Goal: Navigation & Orientation: Find specific page/section

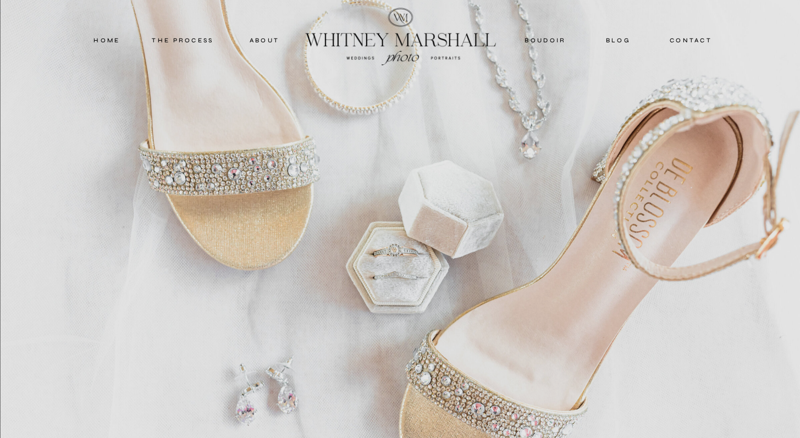
click at [279, 36] on nav "about" at bounding box center [264, 40] width 54 height 10
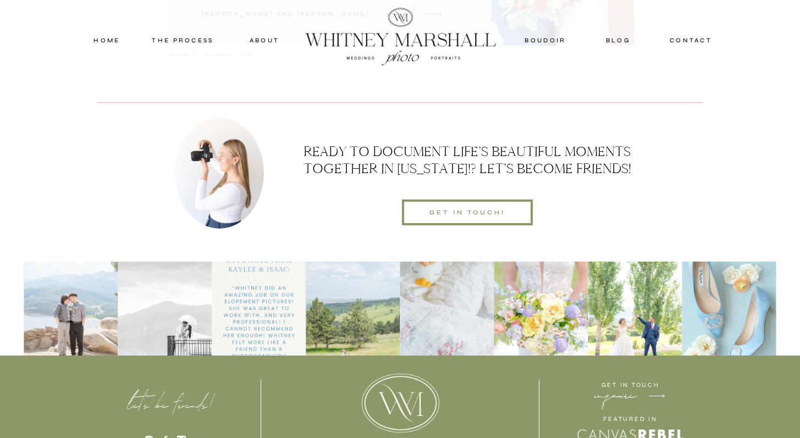
scroll to position [3394, 0]
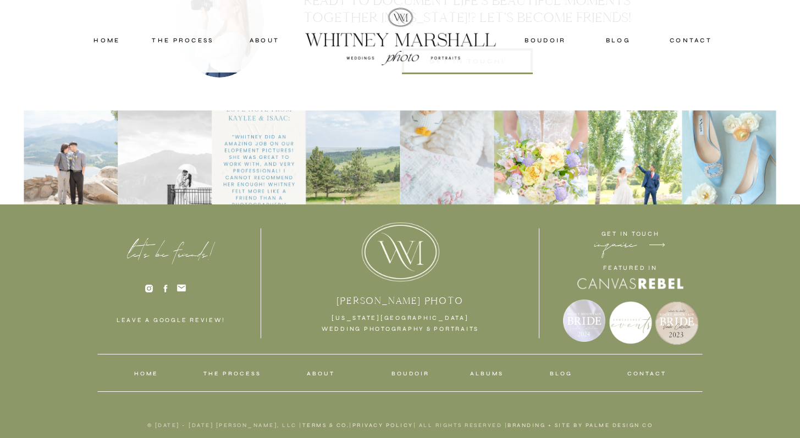
click at [218, 374] on nav "THE PROCESS" at bounding box center [232, 374] width 58 height 10
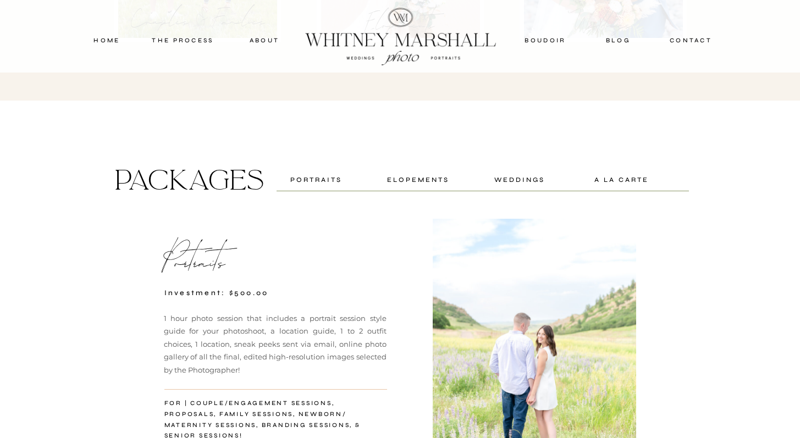
scroll to position [1972, 0]
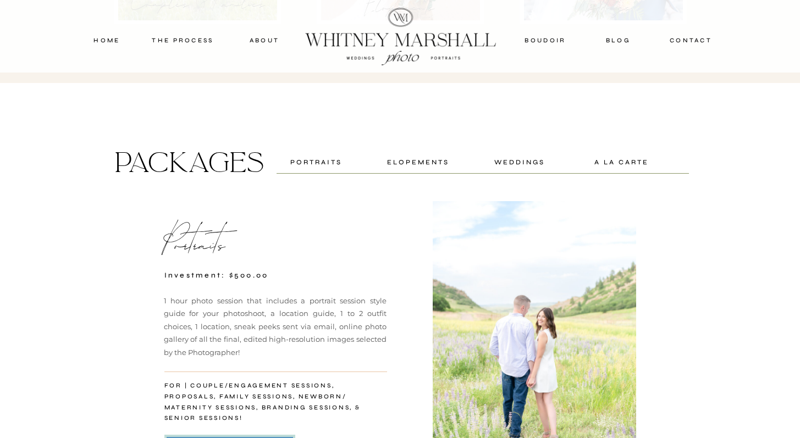
click at [513, 159] on div "weddings" at bounding box center [520, 162] width 70 height 10
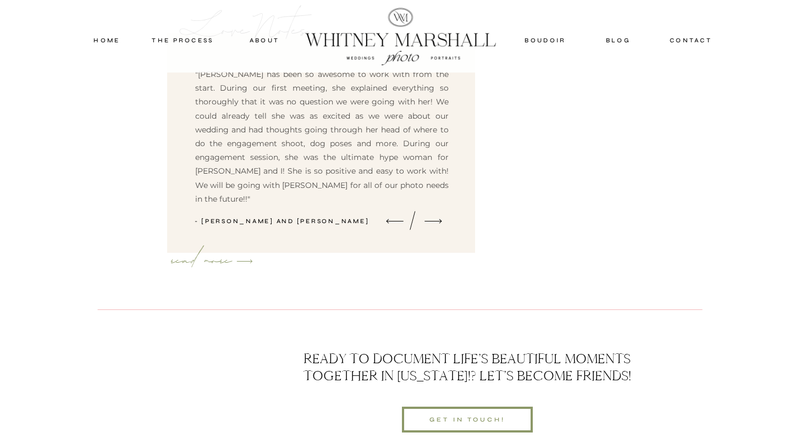
scroll to position [6077, 0]
